Goal: Information Seeking & Learning: Learn about a topic

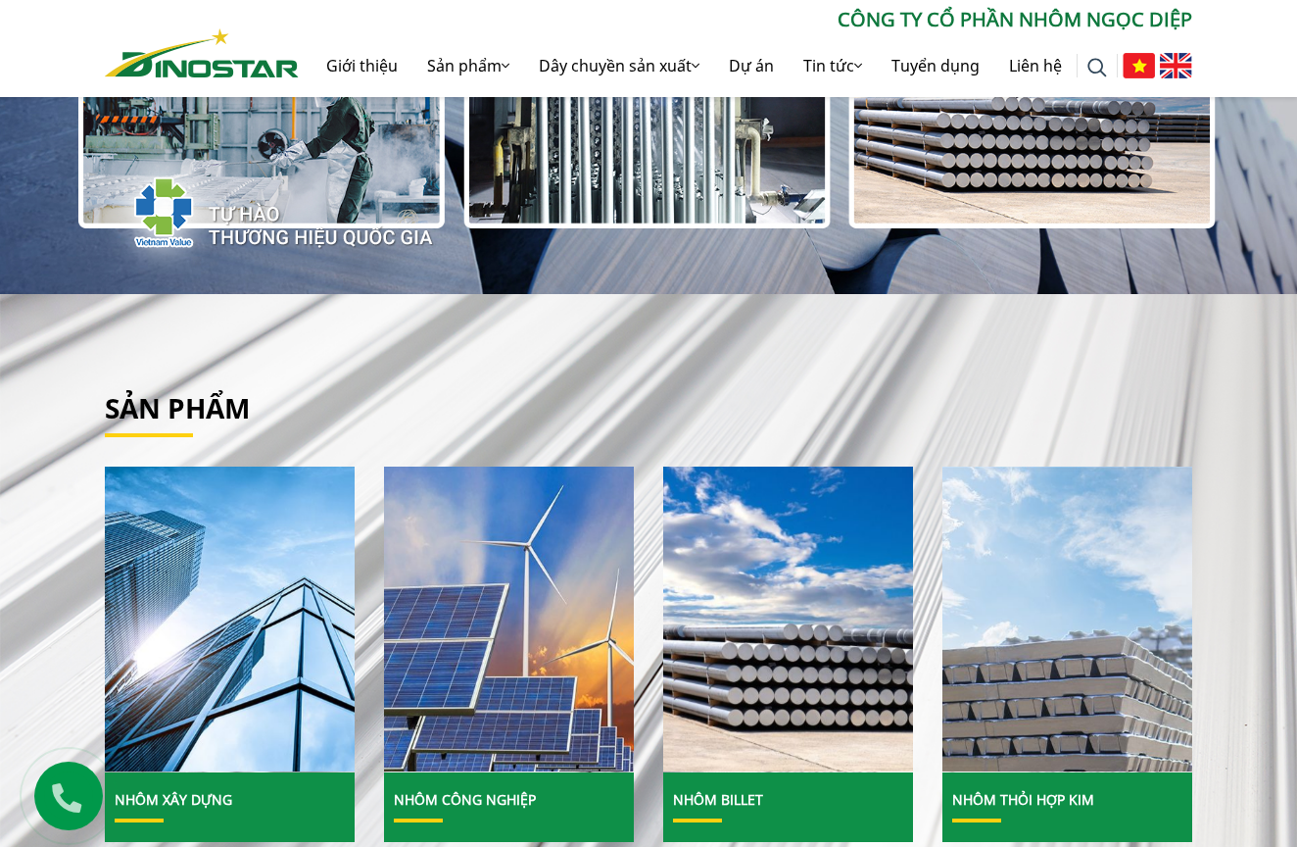
scroll to position [306, 0]
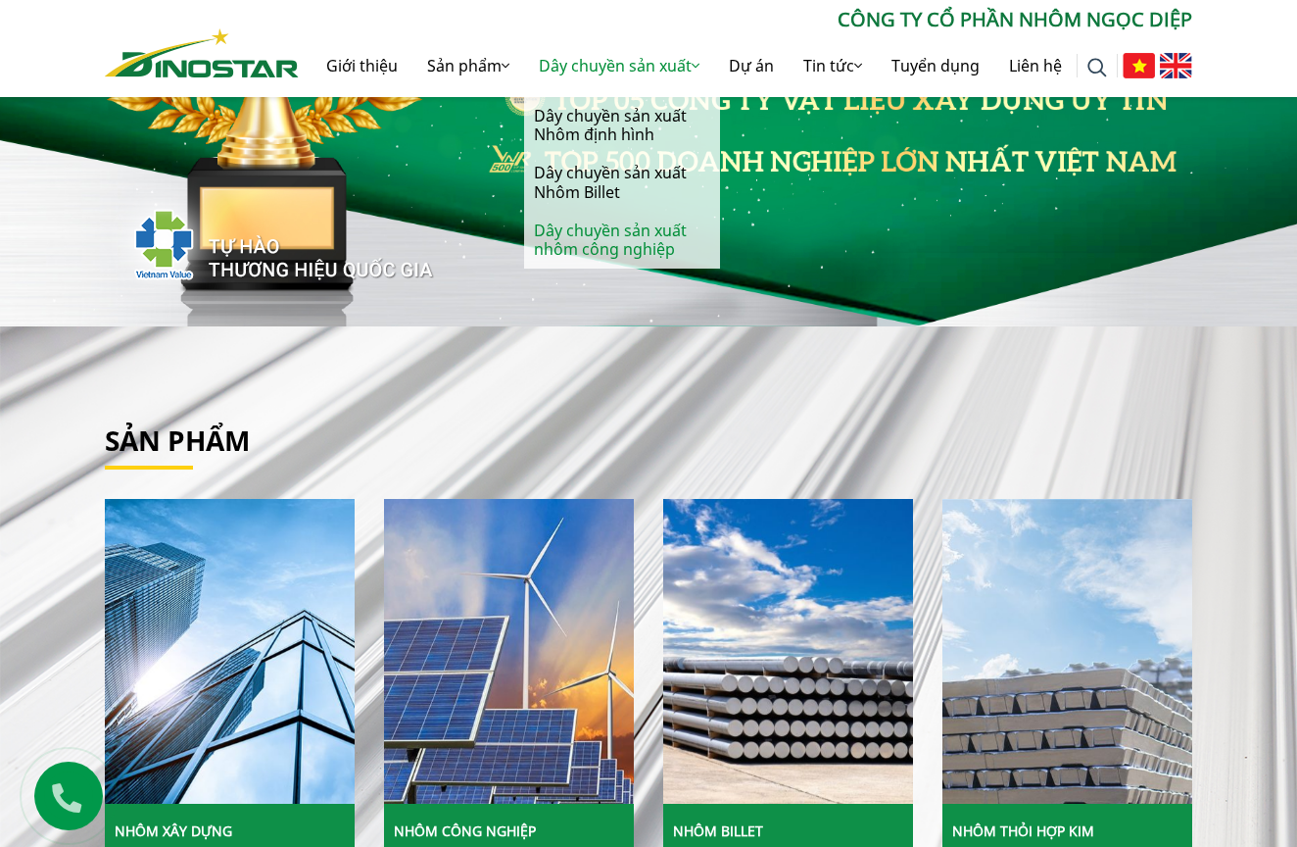
click at [596, 240] on link "Dây chuyền sản xuất nhôm công nghiệp" at bounding box center [622, 240] width 196 height 57
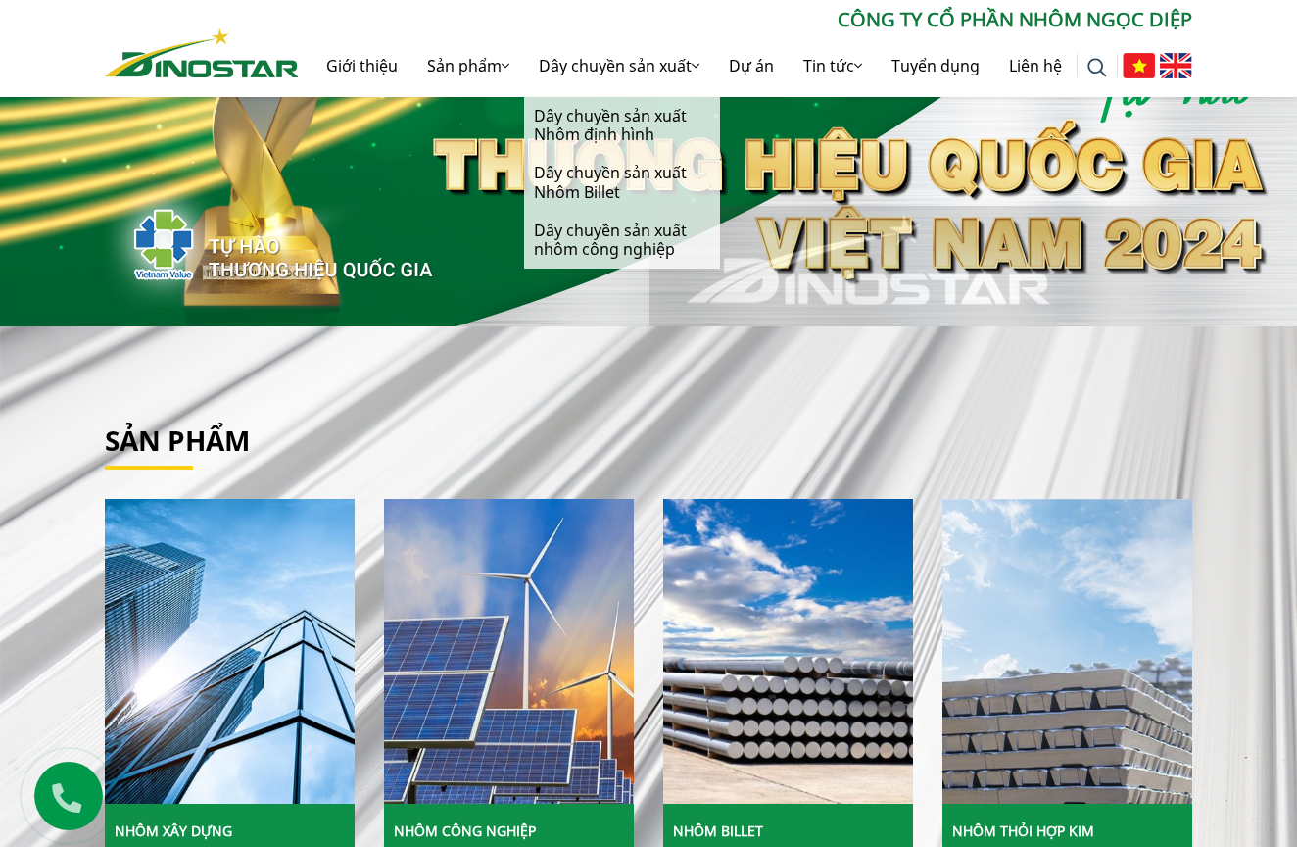
click at [1176, 65] on img at bounding box center [1176, 65] width 32 height 25
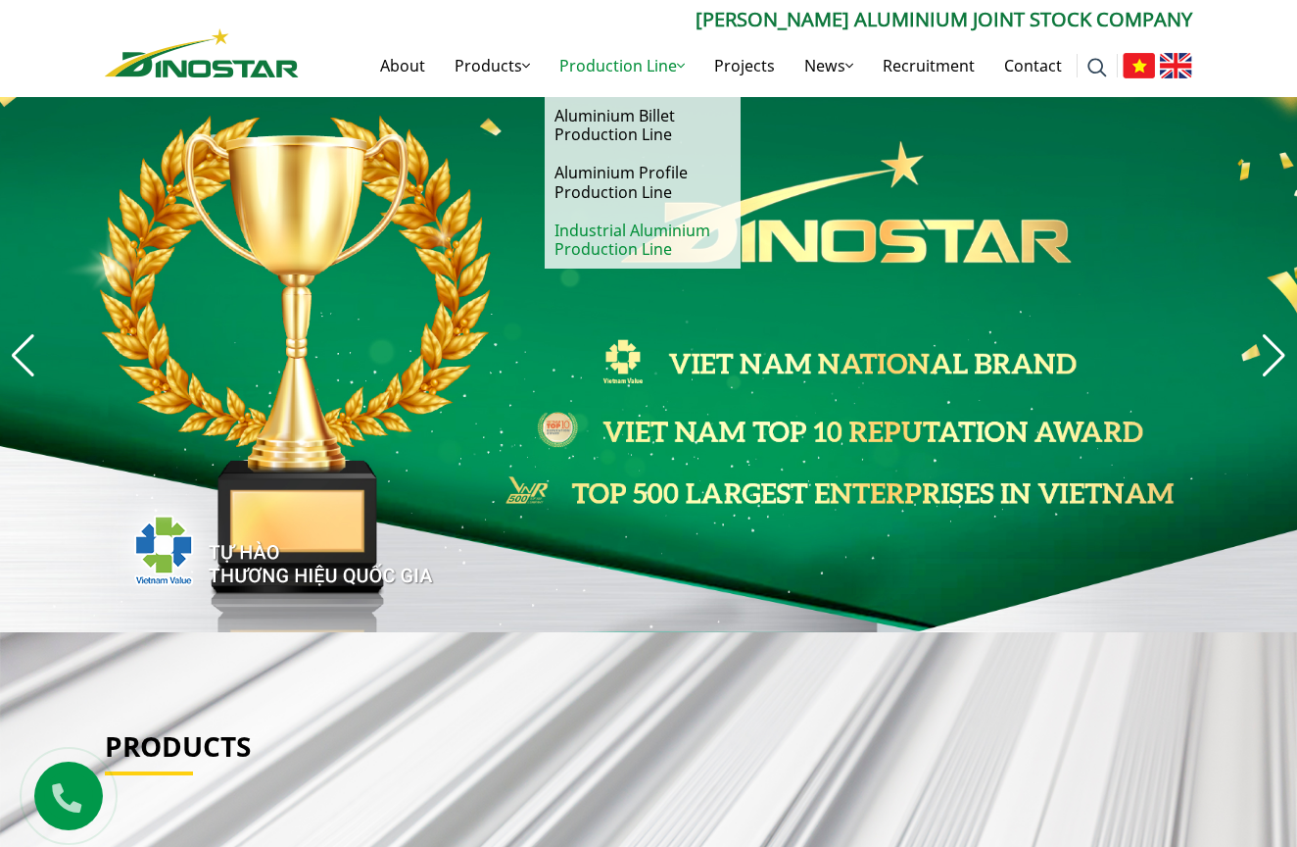
click at [621, 234] on link "Industrial Aluminium Production Line" at bounding box center [643, 240] width 196 height 57
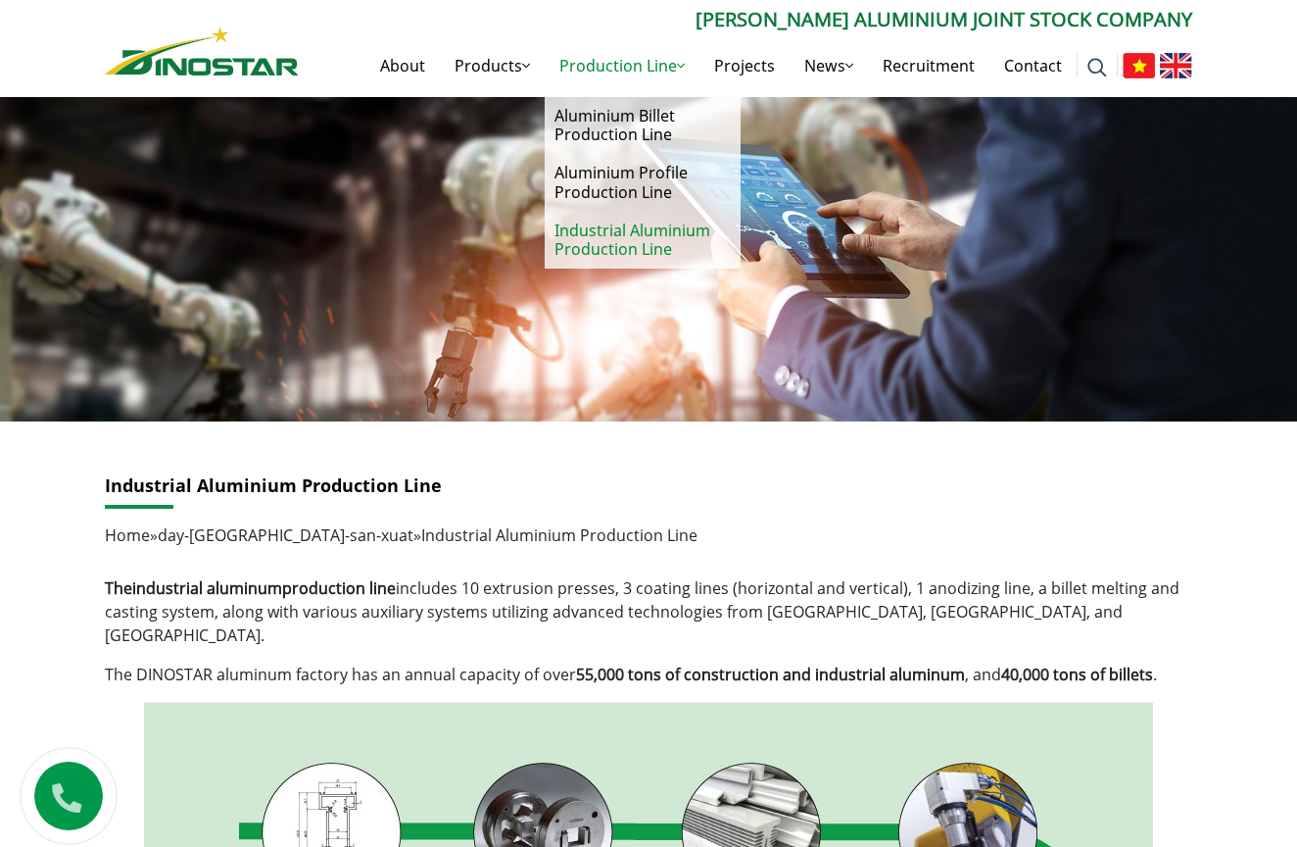
click at [636, 231] on link "Industrial Aluminium Production Line" at bounding box center [643, 240] width 196 height 57
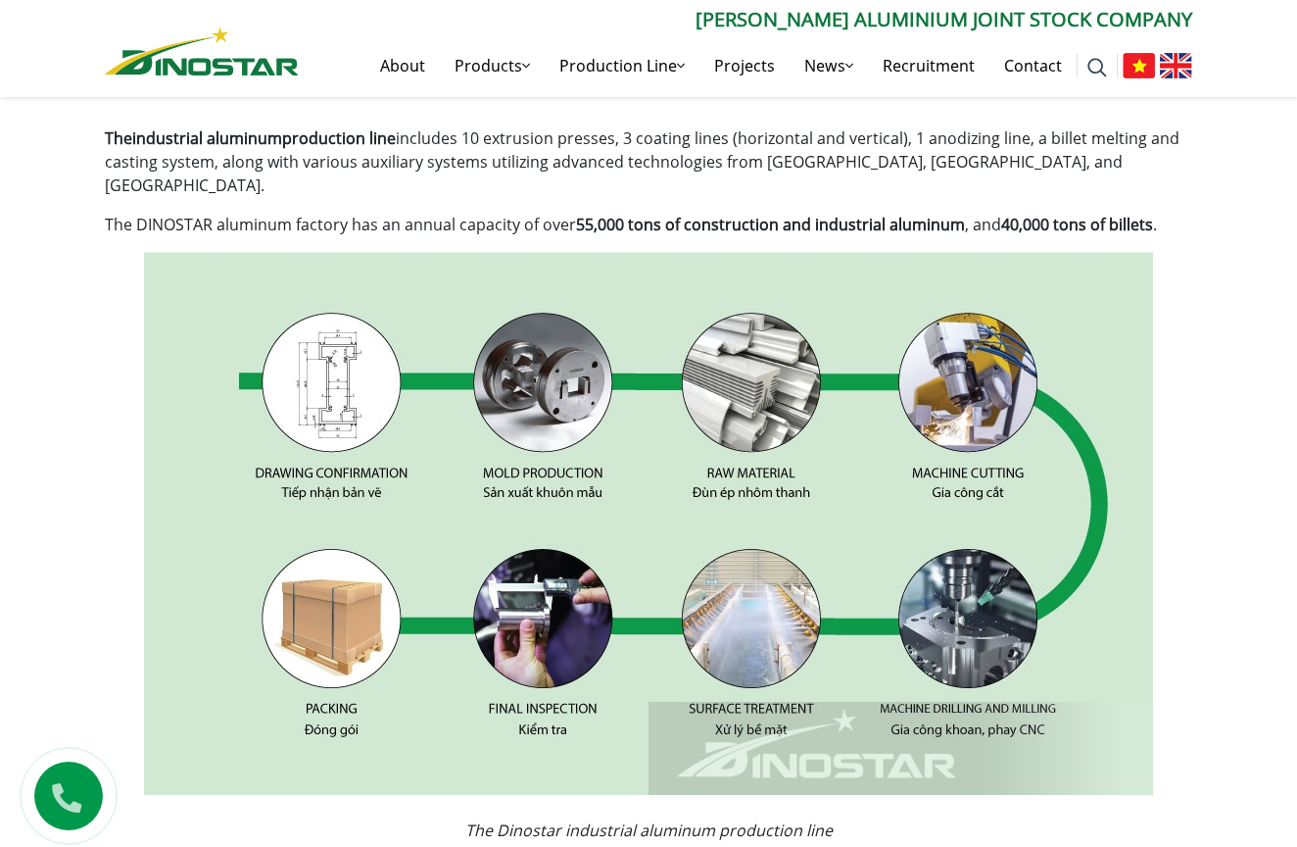
scroll to position [220, 0]
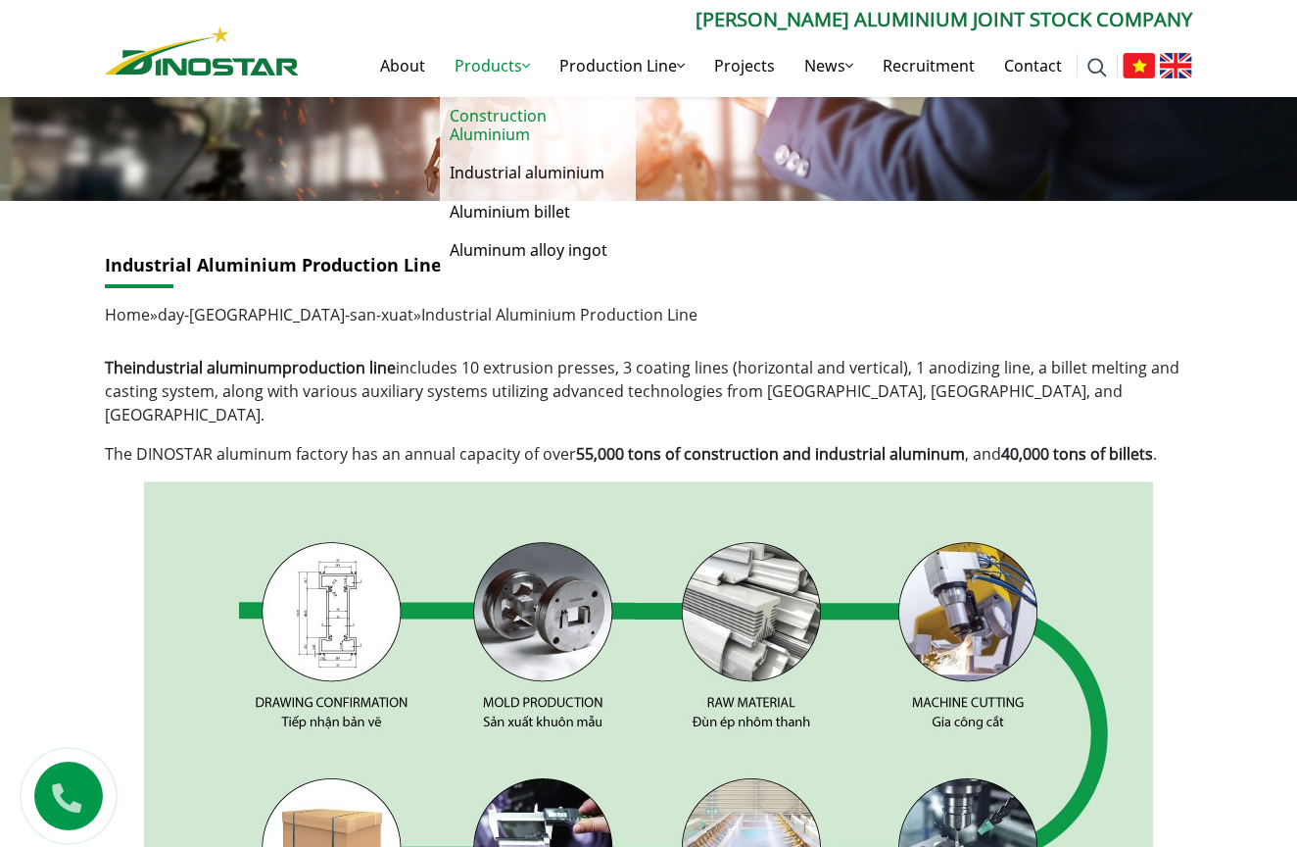
click at [496, 120] on link "Construction Aluminium" at bounding box center [538, 125] width 196 height 57
